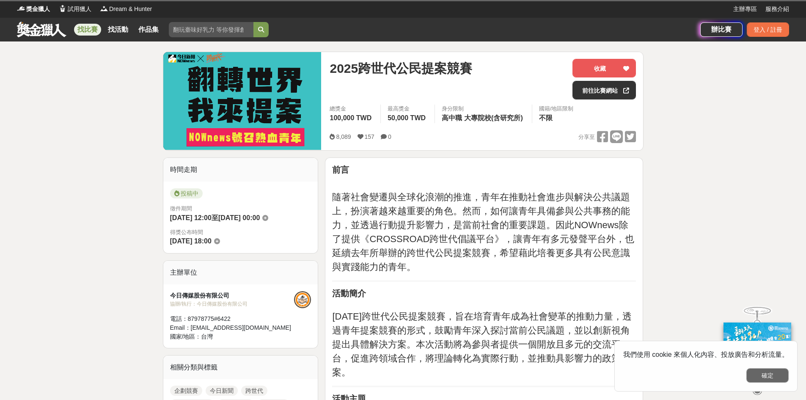
click at [760, 375] on button "確定" at bounding box center [768, 375] width 42 height 14
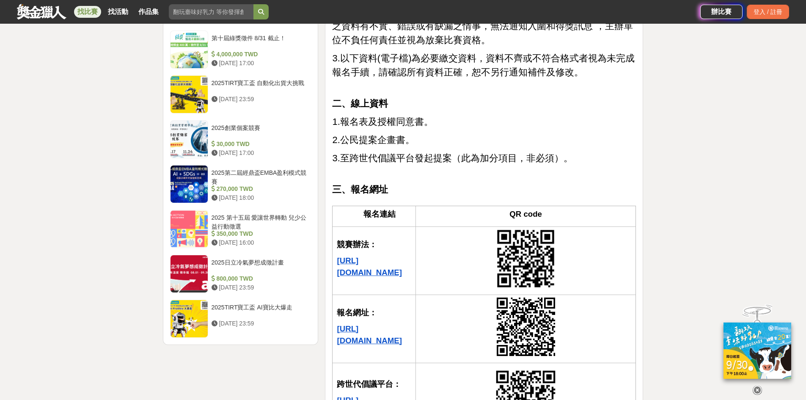
scroll to position [1016, 0]
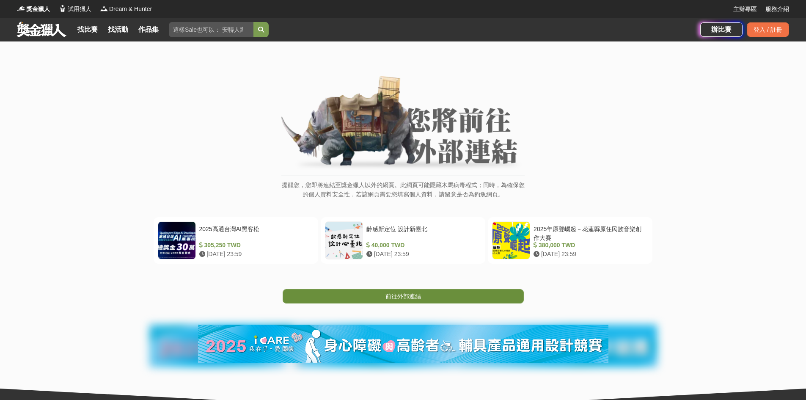
click at [366, 298] on link "前往外部連結" at bounding box center [403, 296] width 241 height 14
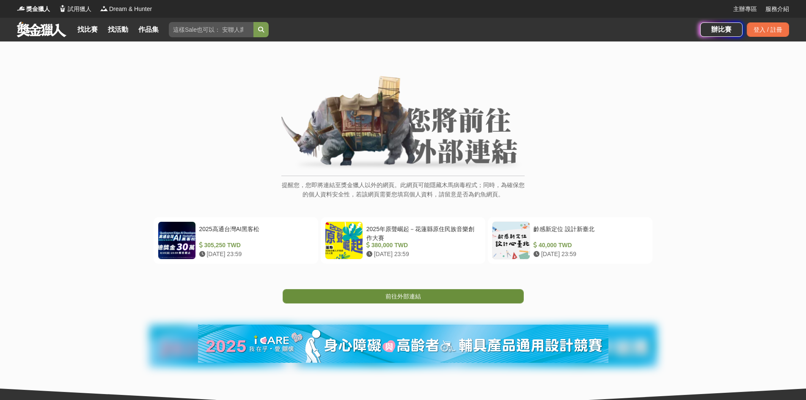
click at [427, 295] on link "前往外部連結" at bounding box center [403, 296] width 241 height 14
